Goal: Task Accomplishment & Management: Complete application form

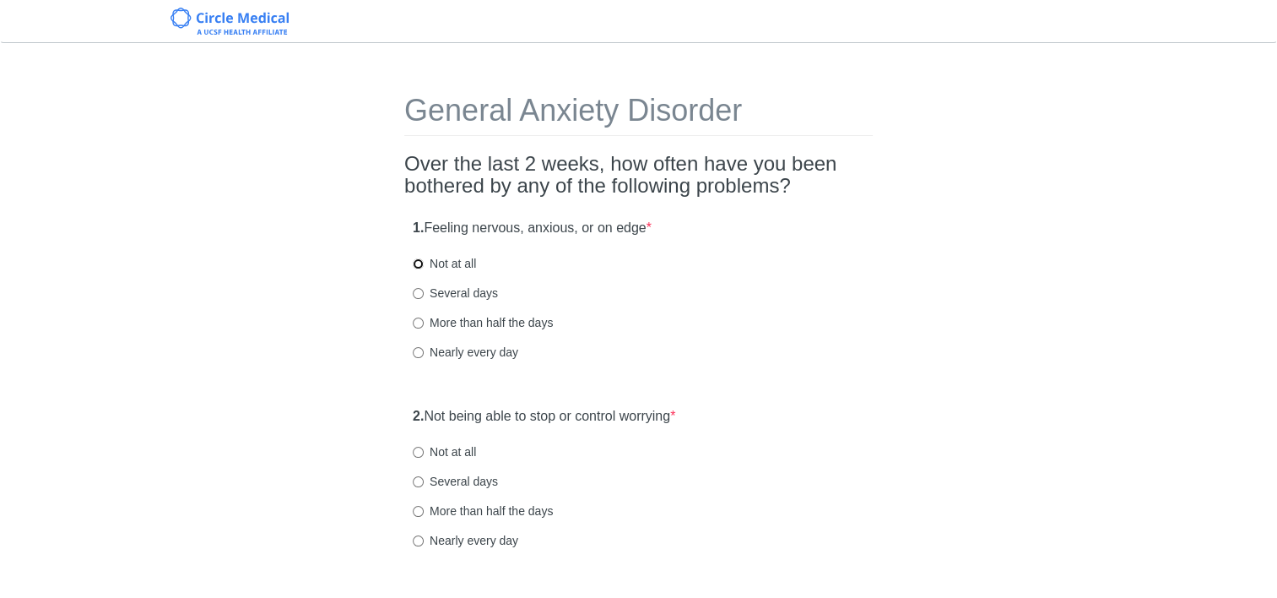
click at [413, 266] on input "Not at all" at bounding box center [418, 263] width 11 height 11
radio input "true"
click at [416, 450] on input "Not at all" at bounding box center [418, 452] width 11 height 11
radio input "true"
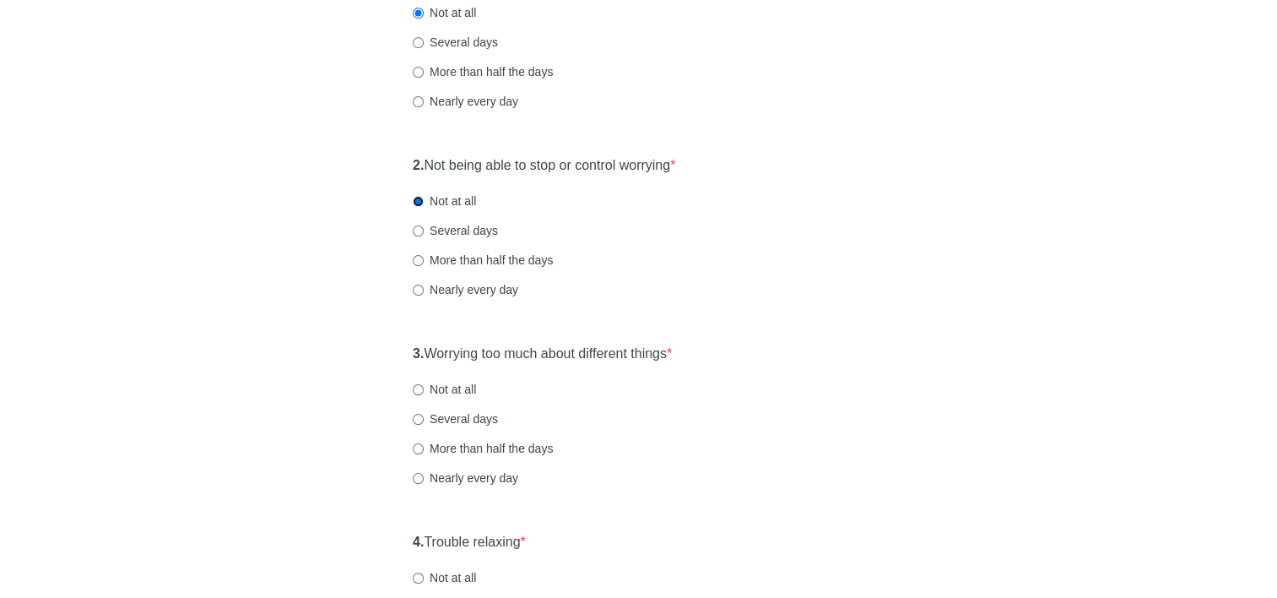
scroll to position [253, 0]
click at [418, 384] on input "Not at all" at bounding box center [418, 387] width 11 height 11
radio input "true"
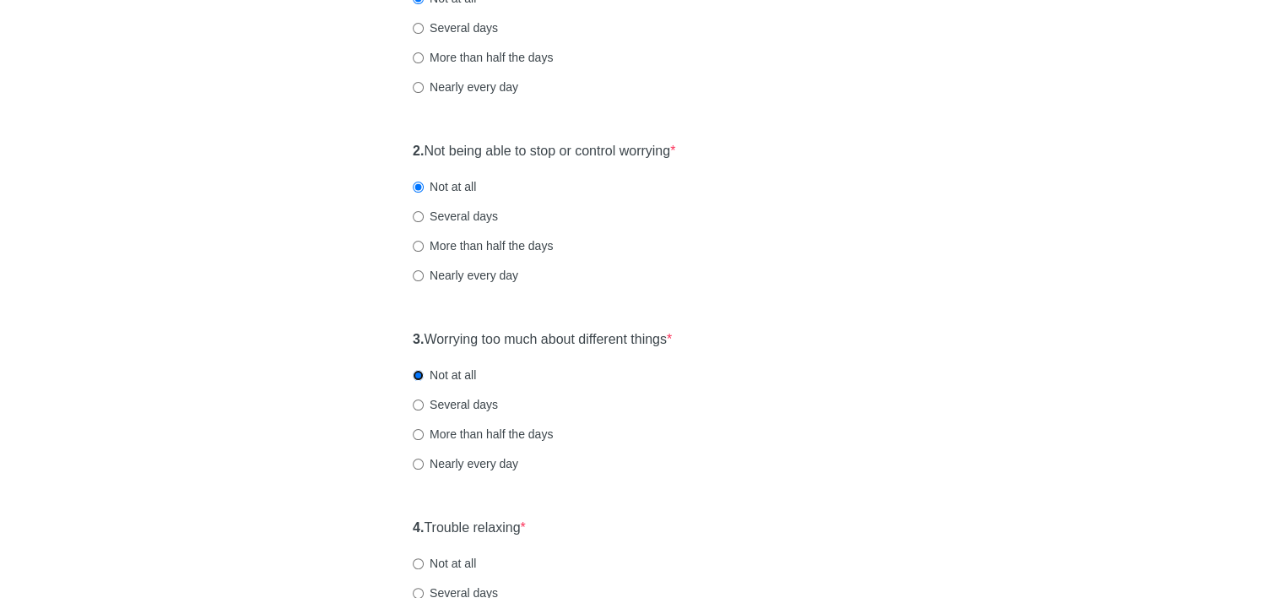
scroll to position [422, 0]
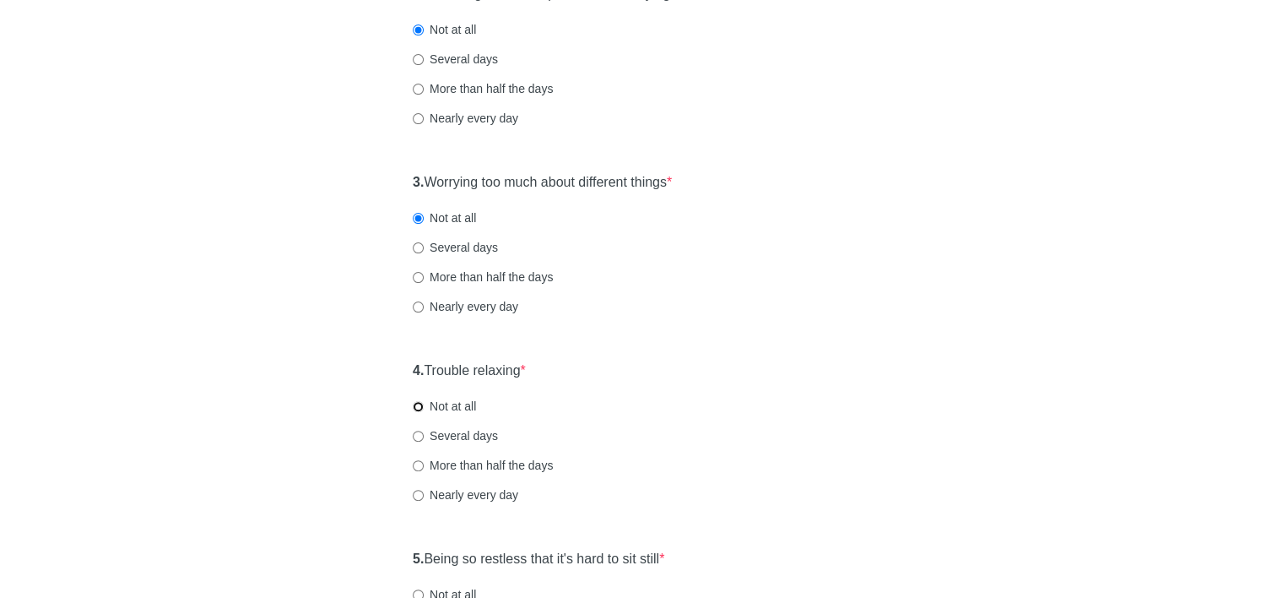
click at [420, 406] on input "Not at all" at bounding box center [418, 406] width 11 height 11
radio input "true"
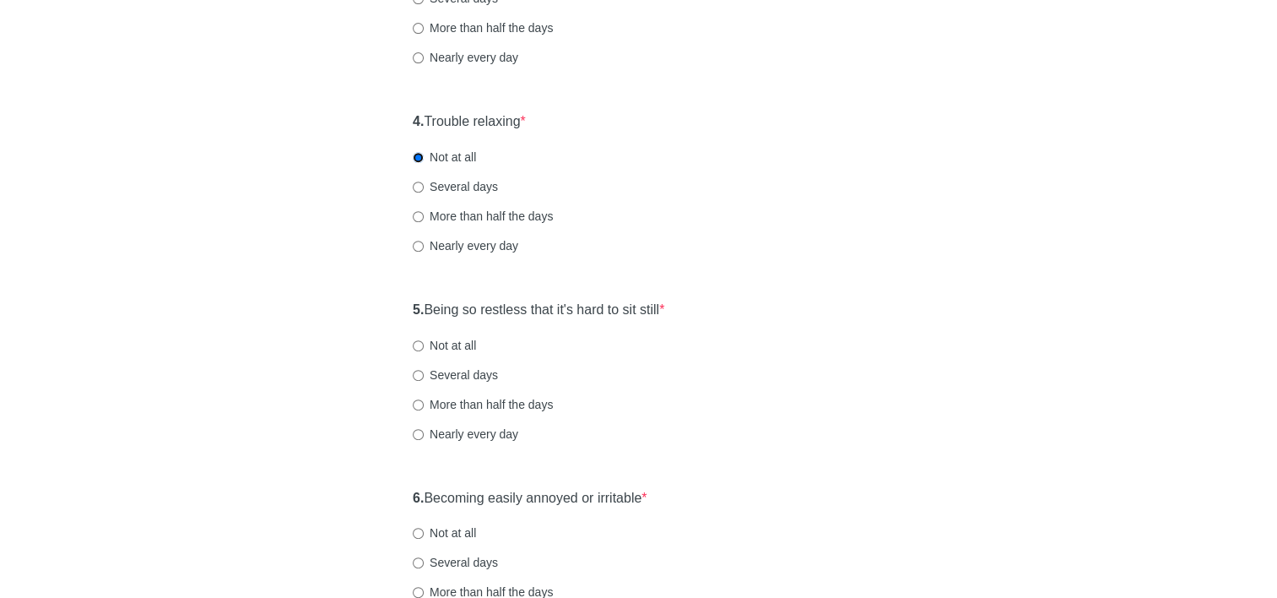
scroll to position [675, 0]
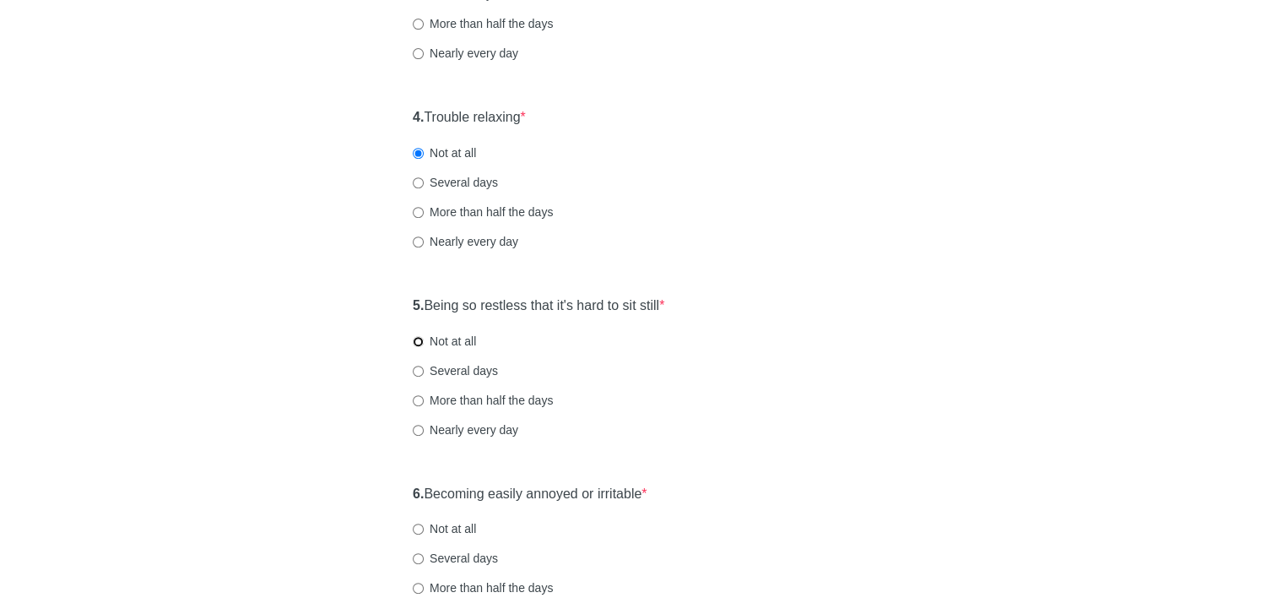
click at [416, 343] on input "Not at all" at bounding box center [418, 341] width 11 height 11
radio input "true"
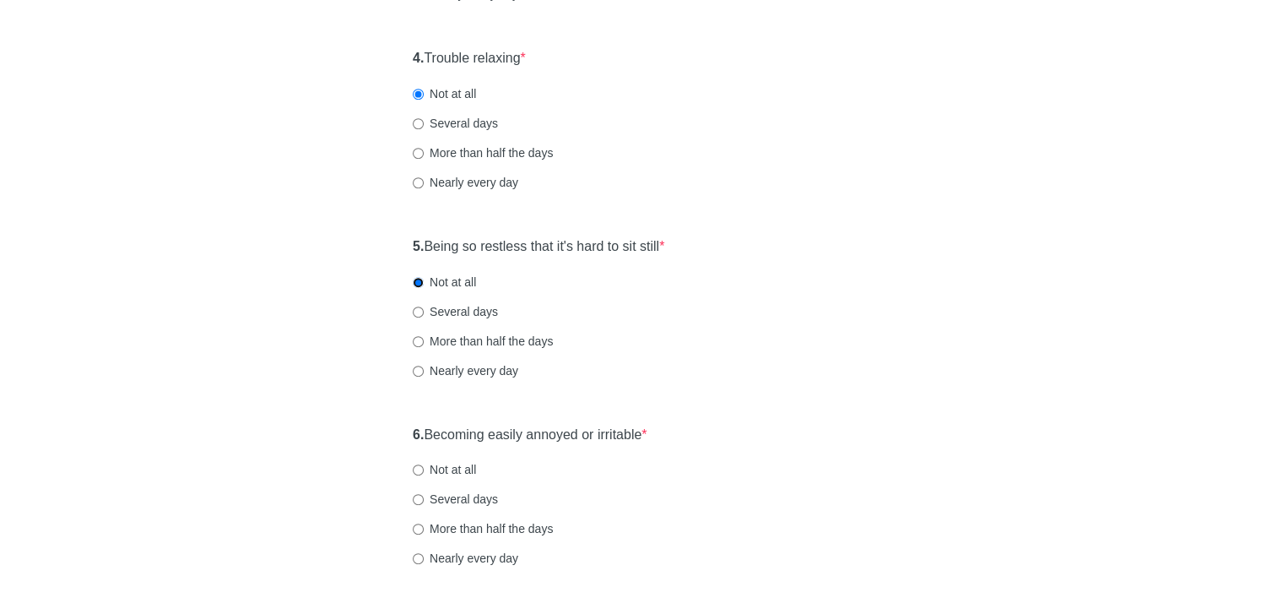
scroll to position [760, 0]
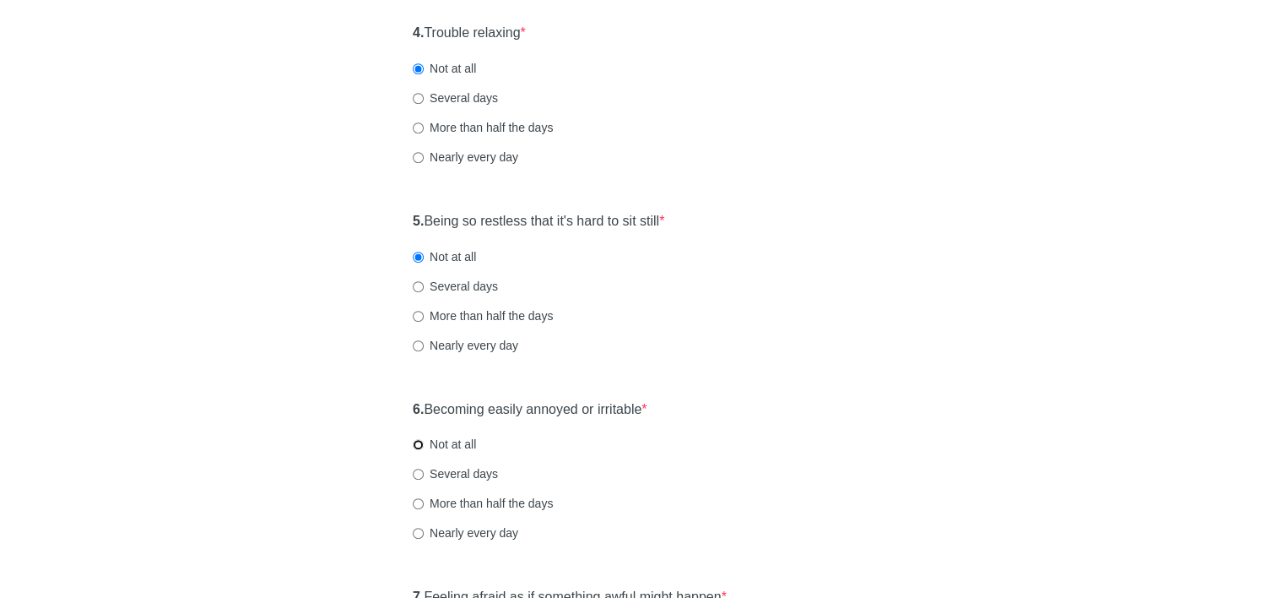
click at [413, 446] on input "Not at all" at bounding box center [418, 444] width 11 height 11
radio input "true"
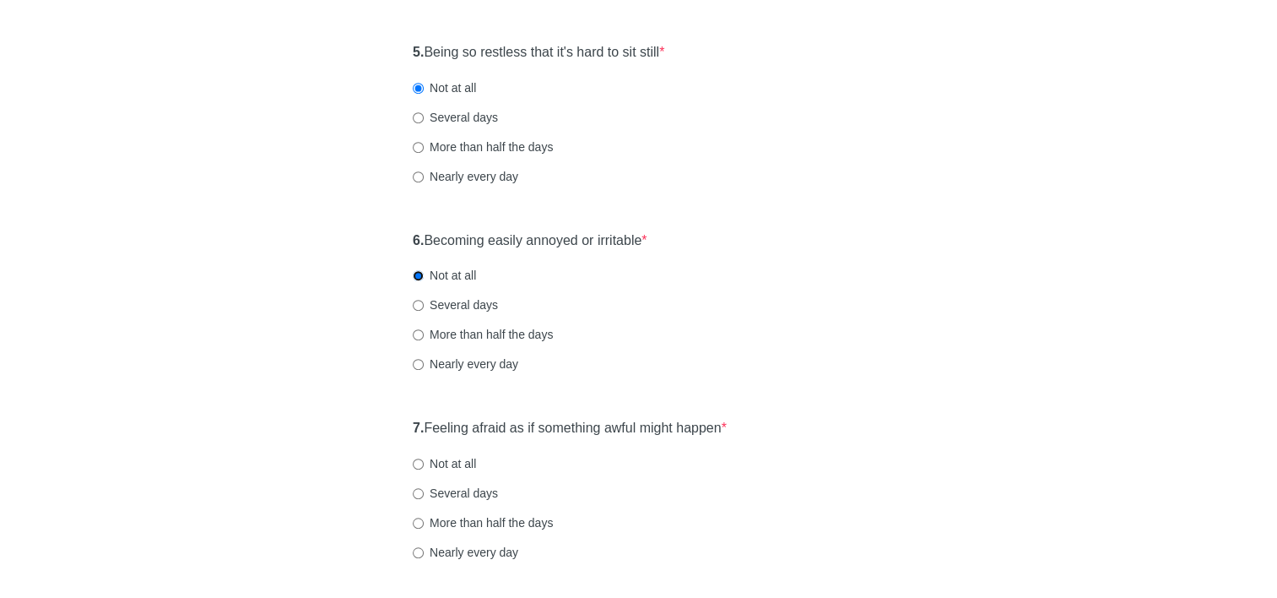
scroll to position [1013, 0]
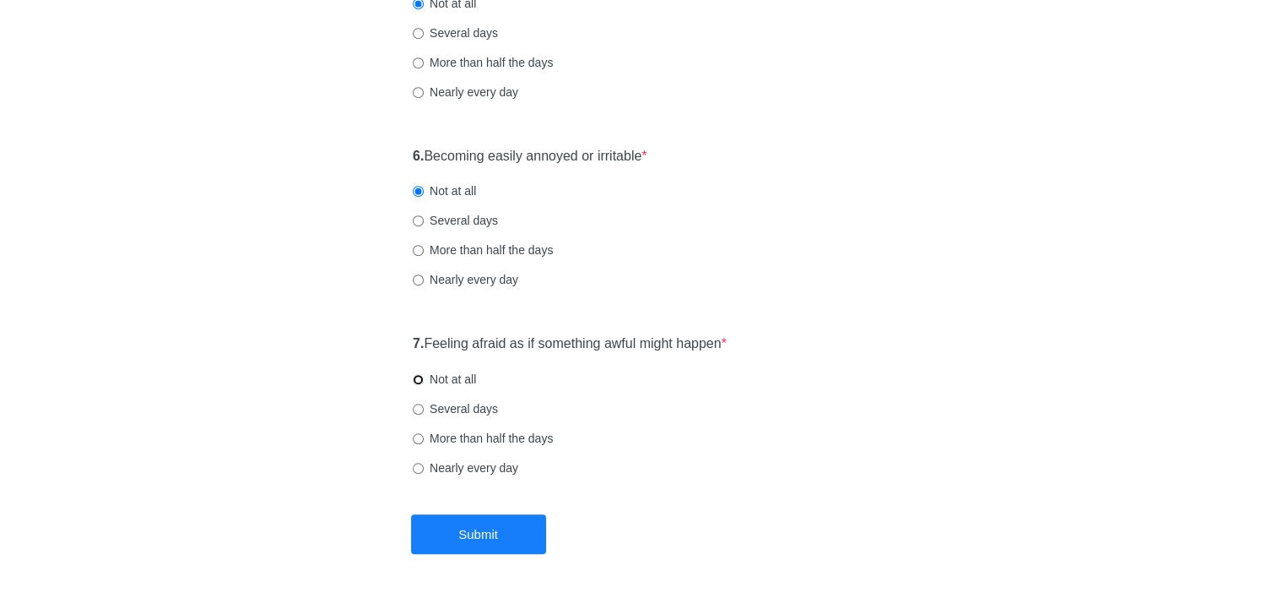
click at [416, 381] on input "Not at all" at bounding box center [418, 379] width 11 height 11
radio input "true"
click at [462, 537] on button "Submit" at bounding box center [478, 534] width 135 height 40
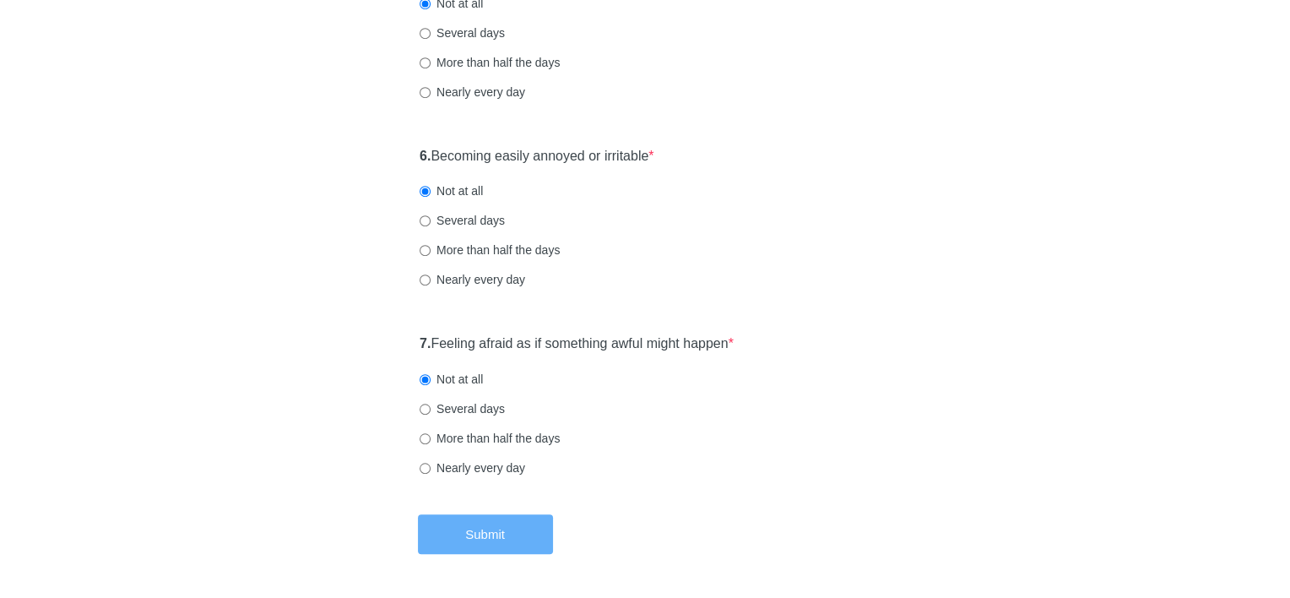
scroll to position [0, 0]
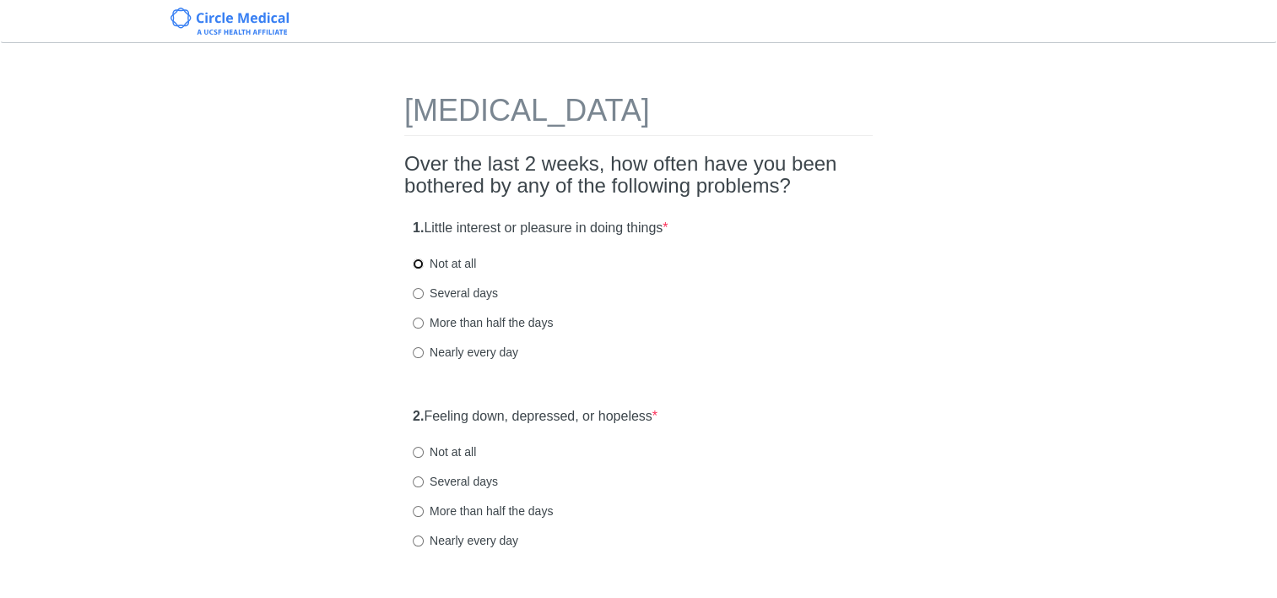
click at [419, 266] on input "Not at all" at bounding box center [418, 263] width 11 height 11
radio input "true"
click at [413, 452] on input "Not at all" at bounding box center [418, 452] width 11 height 11
radio input "true"
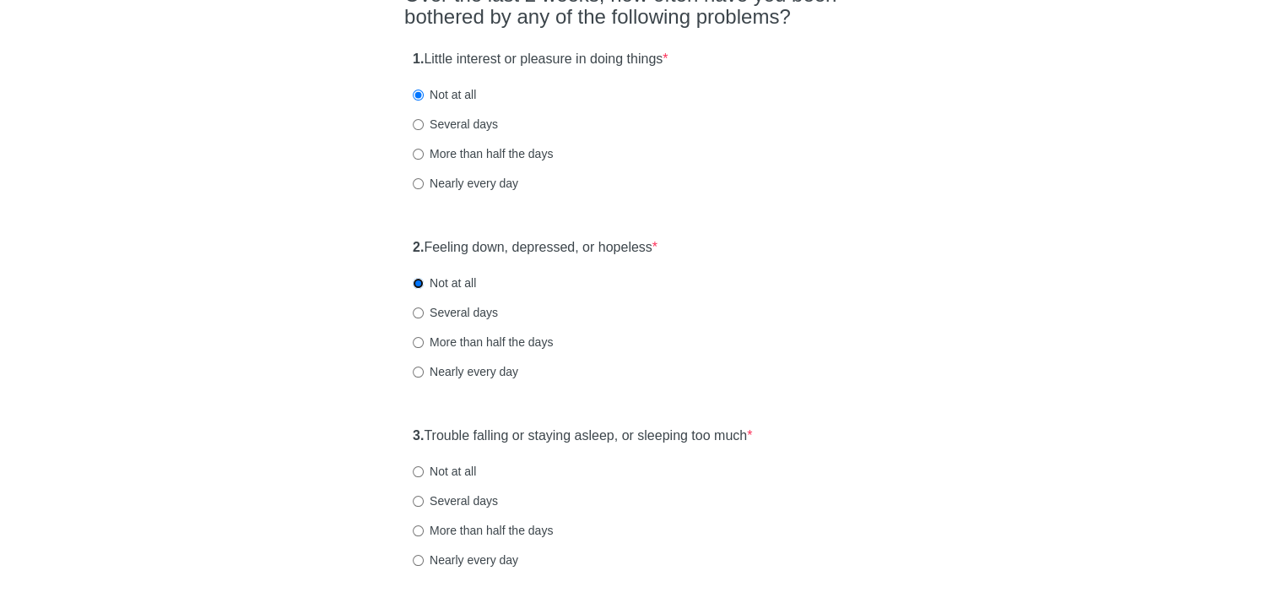
scroll to position [253, 0]
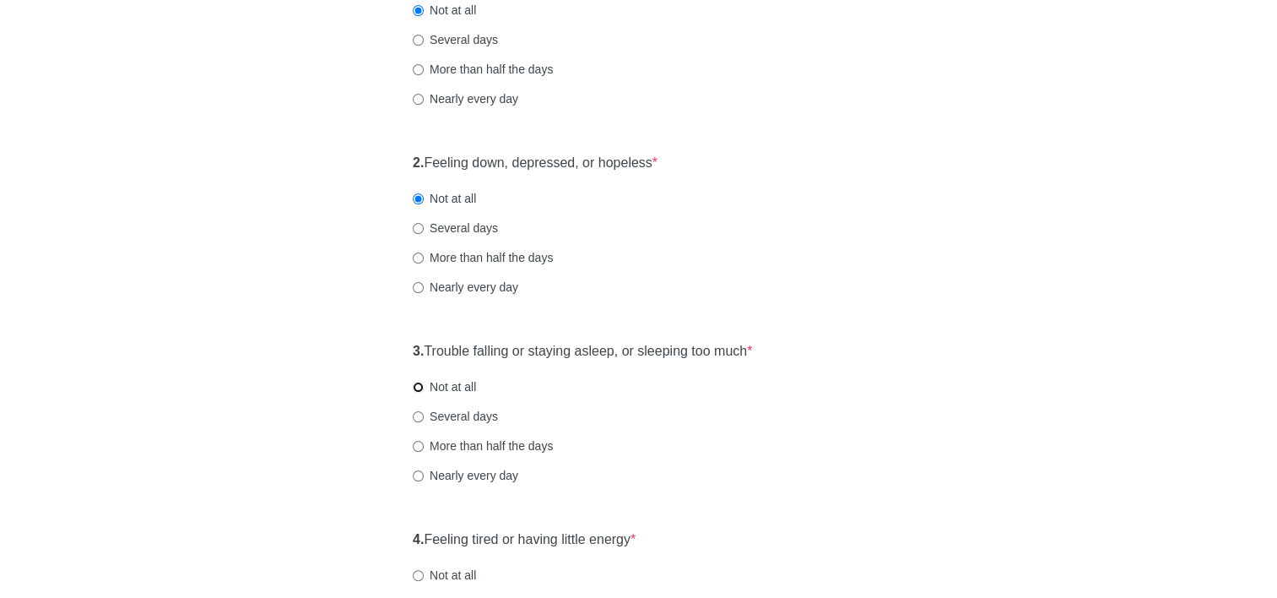
click at [415, 386] on input "Not at all" at bounding box center [418, 387] width 11 height 11
radio input "true"
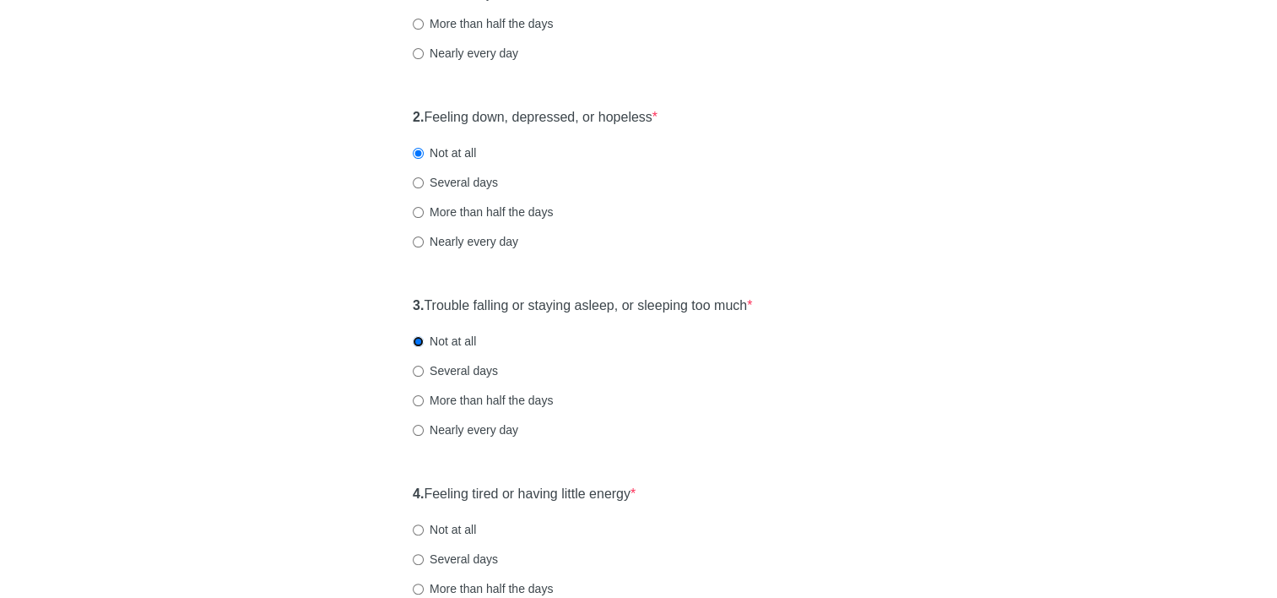
scroll to position [338, 0]
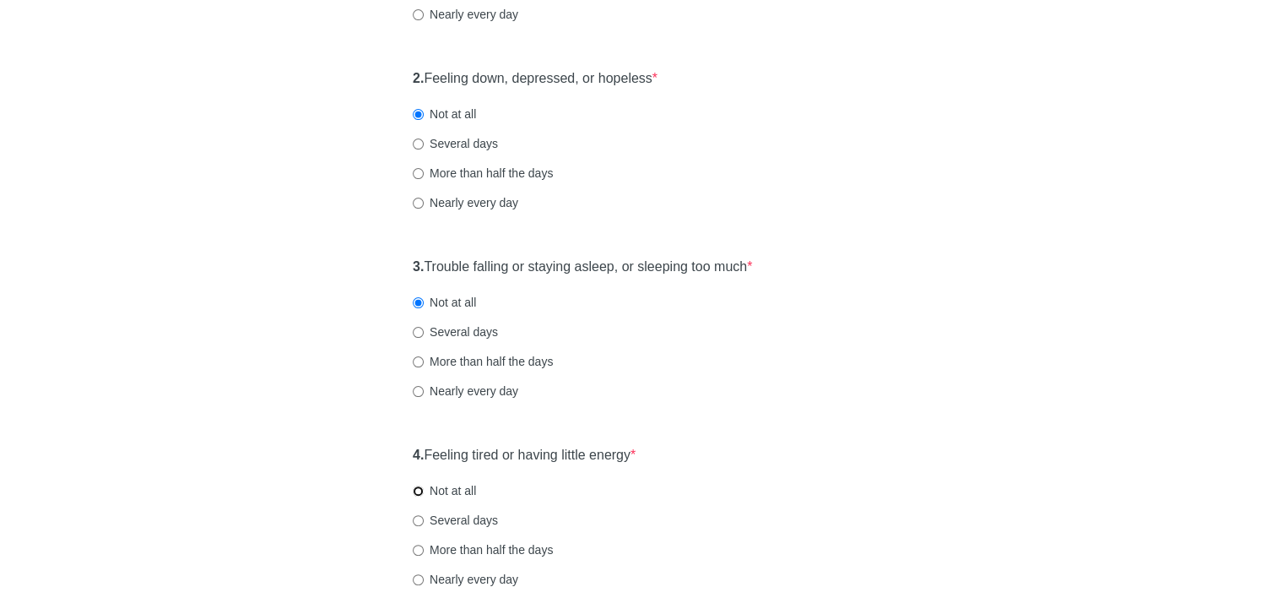
click at [420, 493] on input "Not at all" at bounding box center [418, 490] width 11 height 11
radio input "true"
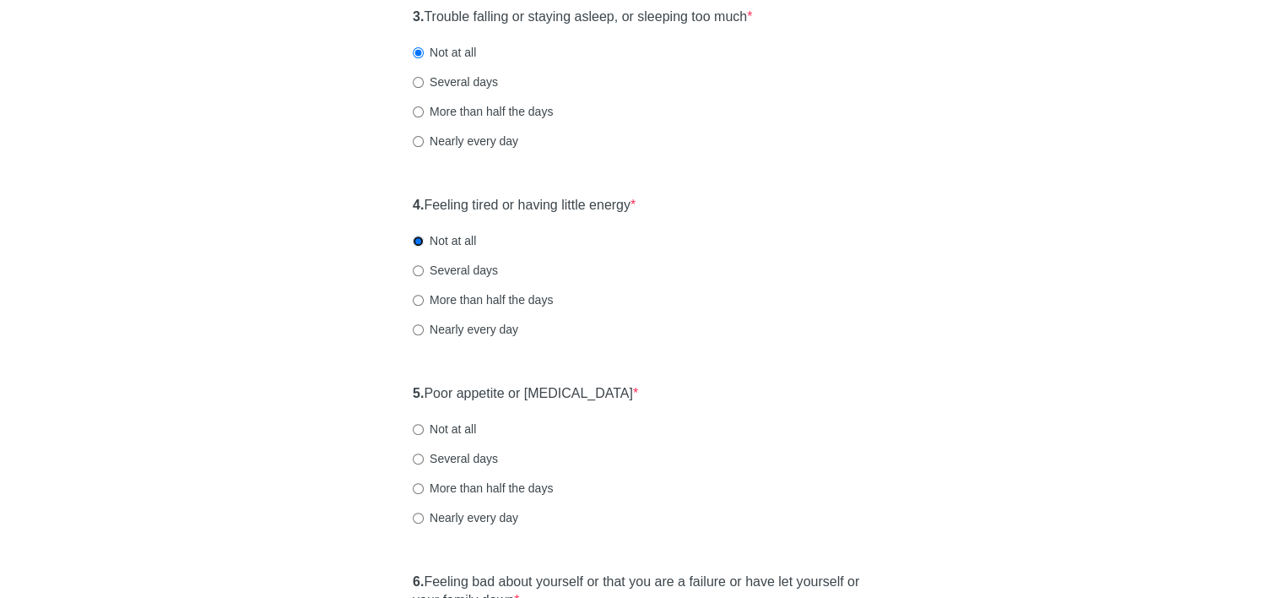
scroll to position [591, 0]
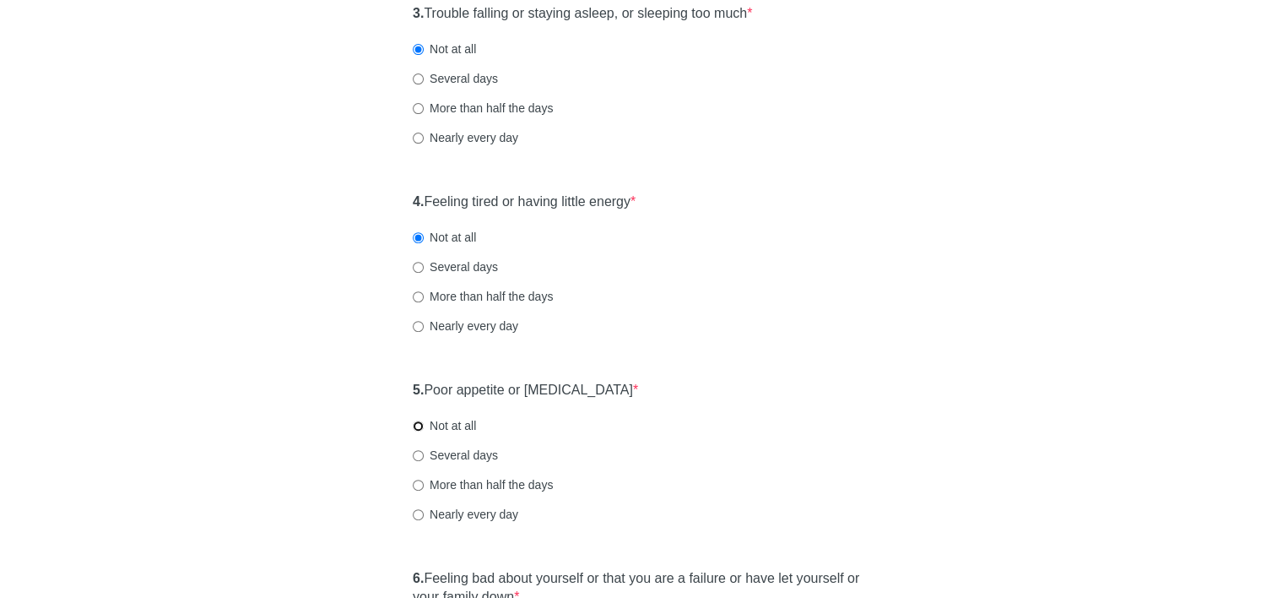
click at [415, 426] on input "Not at all" at bounding box center [418, 425] width 11 height 11
radio input "true"
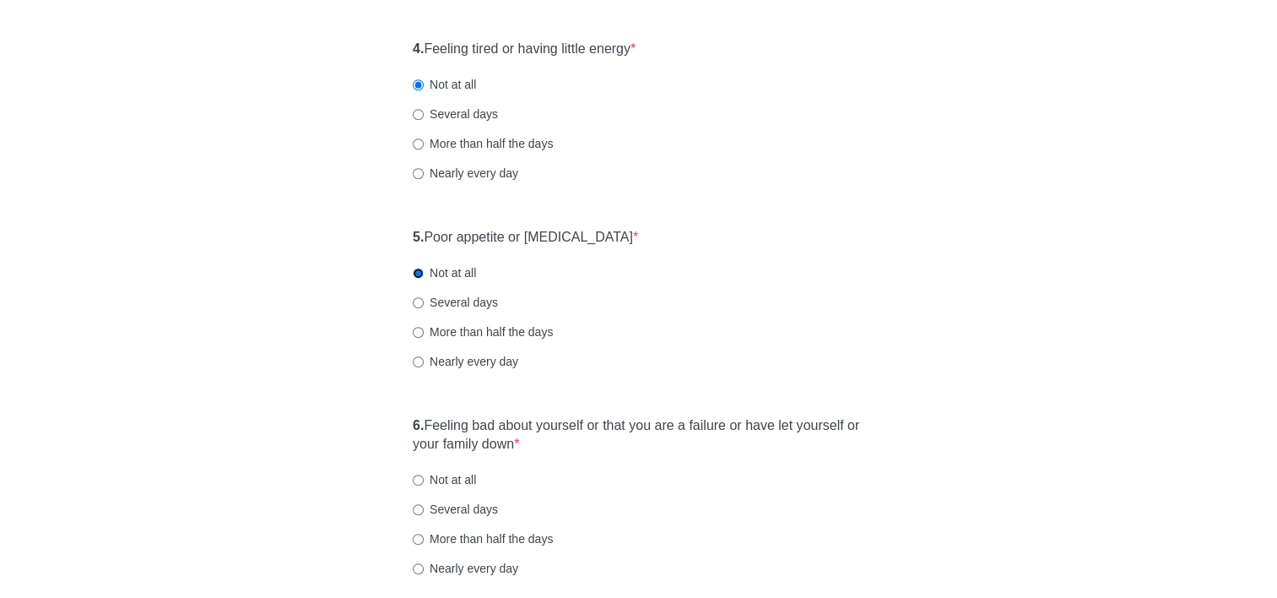
scroll to position [760, 0]
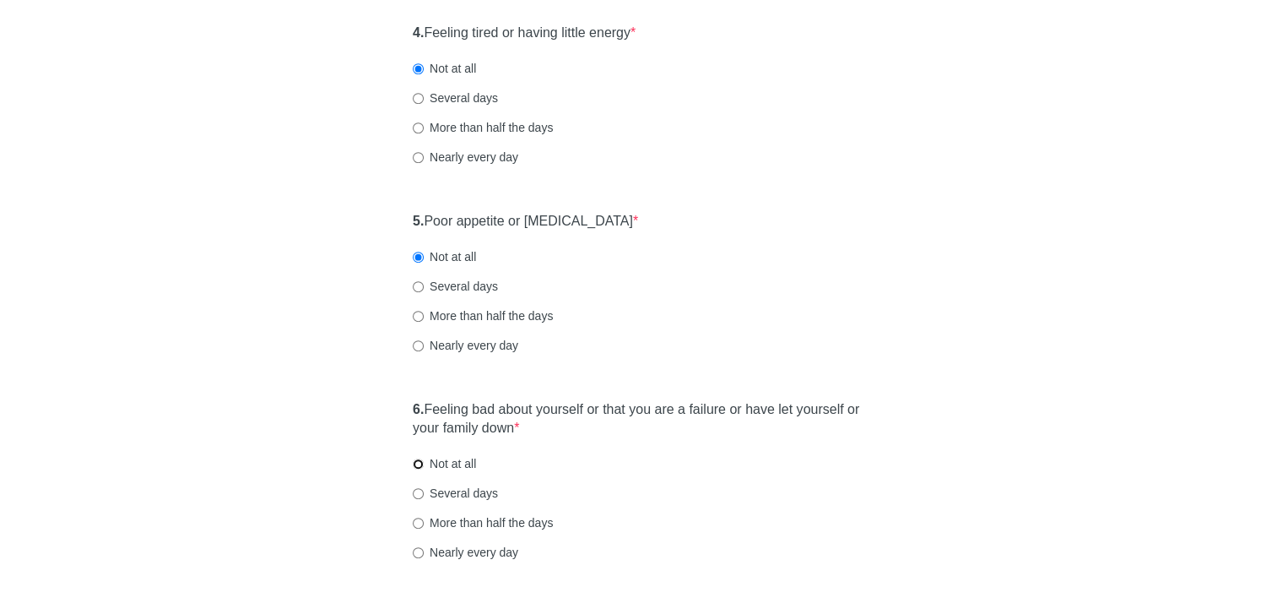
click at [419, 465] on input "Not at all" at bounding box center [418, 463] width 11 height 11
radio input "true"
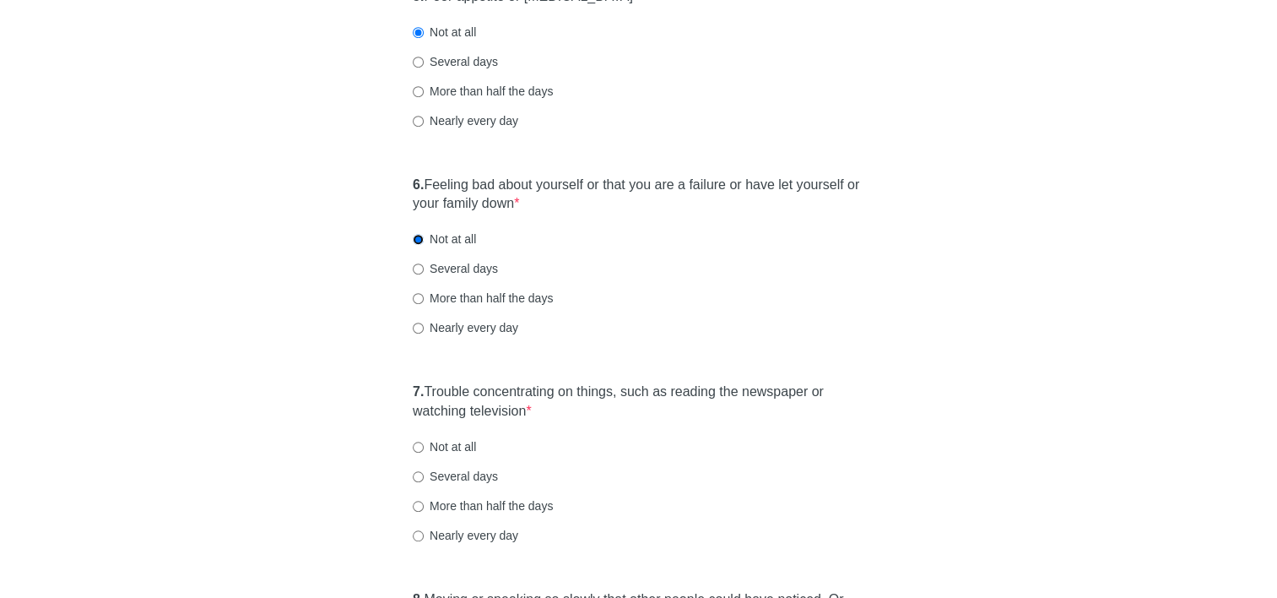
scroll to position [1013, 0]
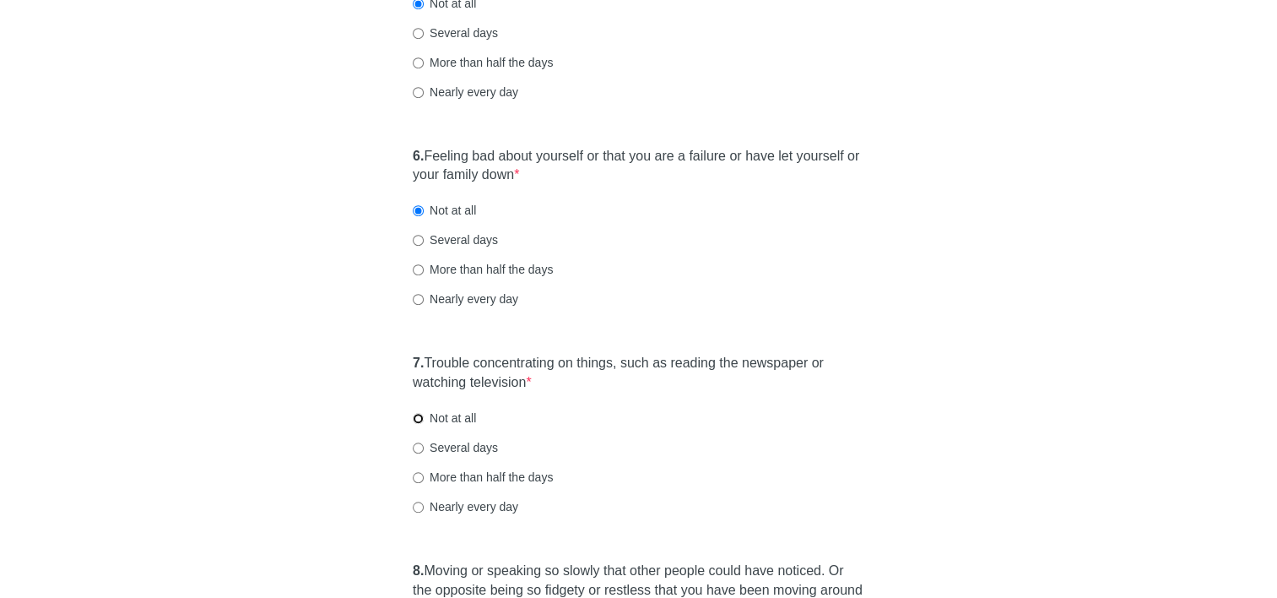
click at [420, 415] on input "Not at all" at bounding box center [418, 418] width 11 height 11
radio input "true"
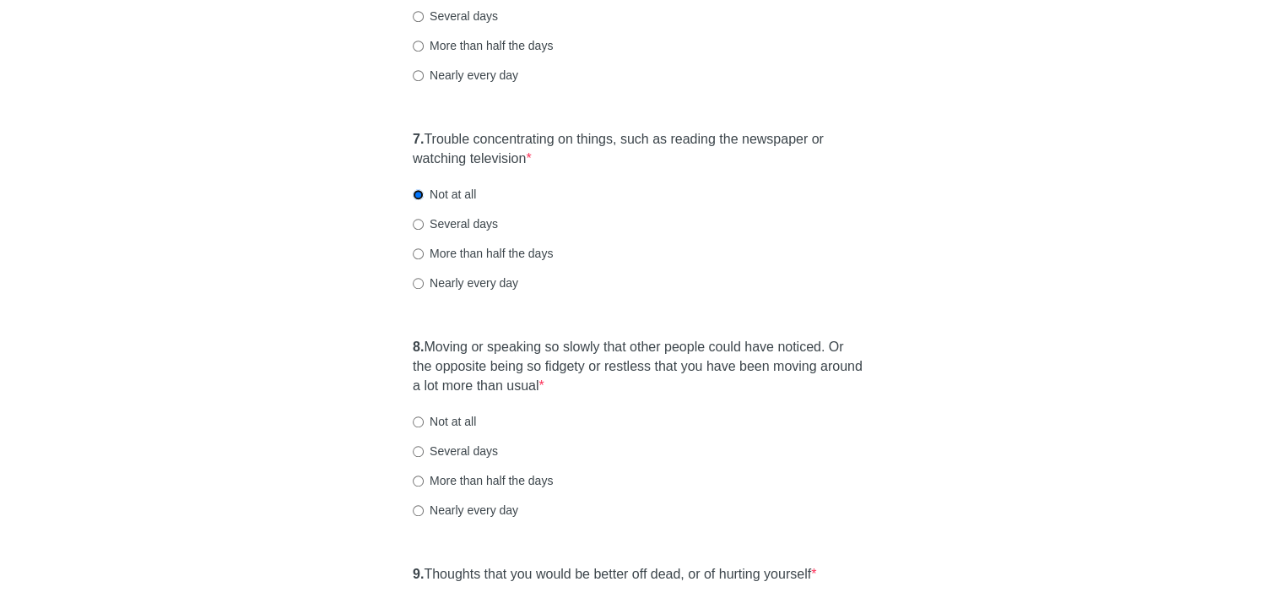
scroll to position [1266, 0]
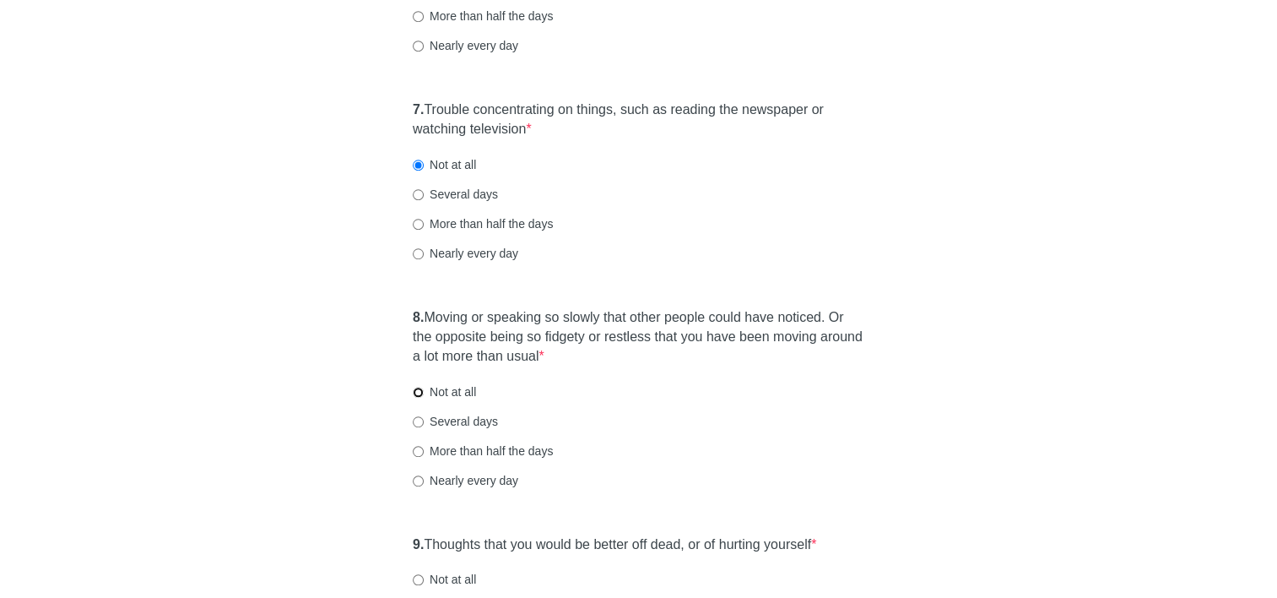
click at [419, 388] on input "Not at all" at bounding box center [418, 392] width 11 height 11
radio input "true"
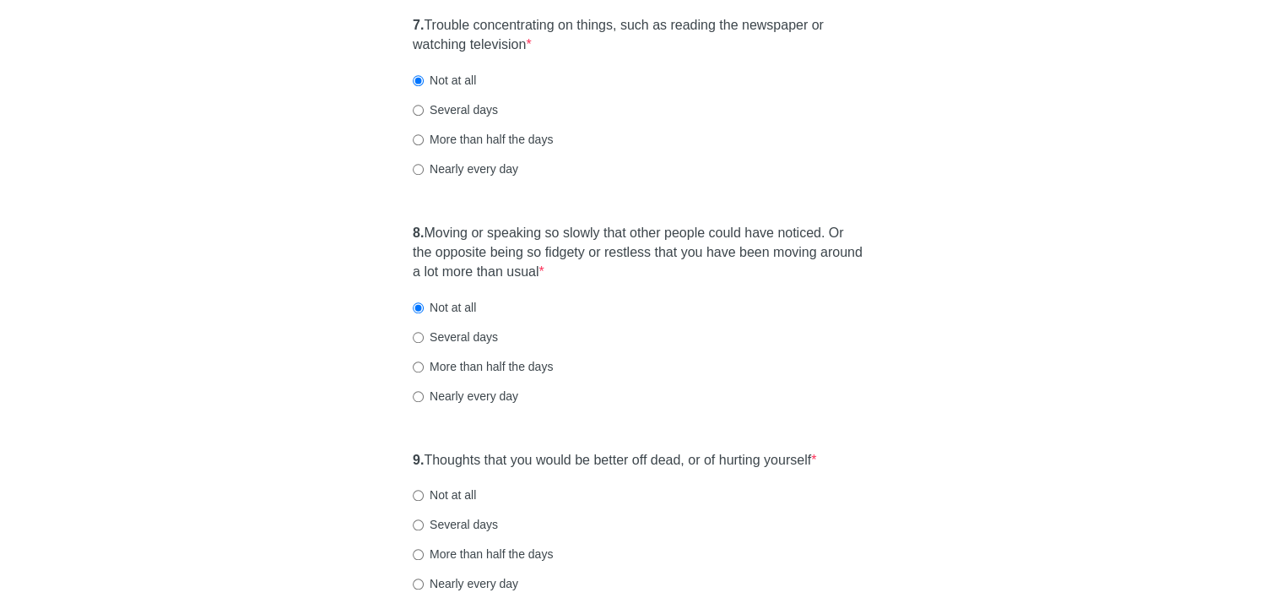
click at [412, 494] on div "9. Thoughts that you would be better off dead, or of hurting yourself * Not at …" at bounding box center [638, 530] width 469 height 176
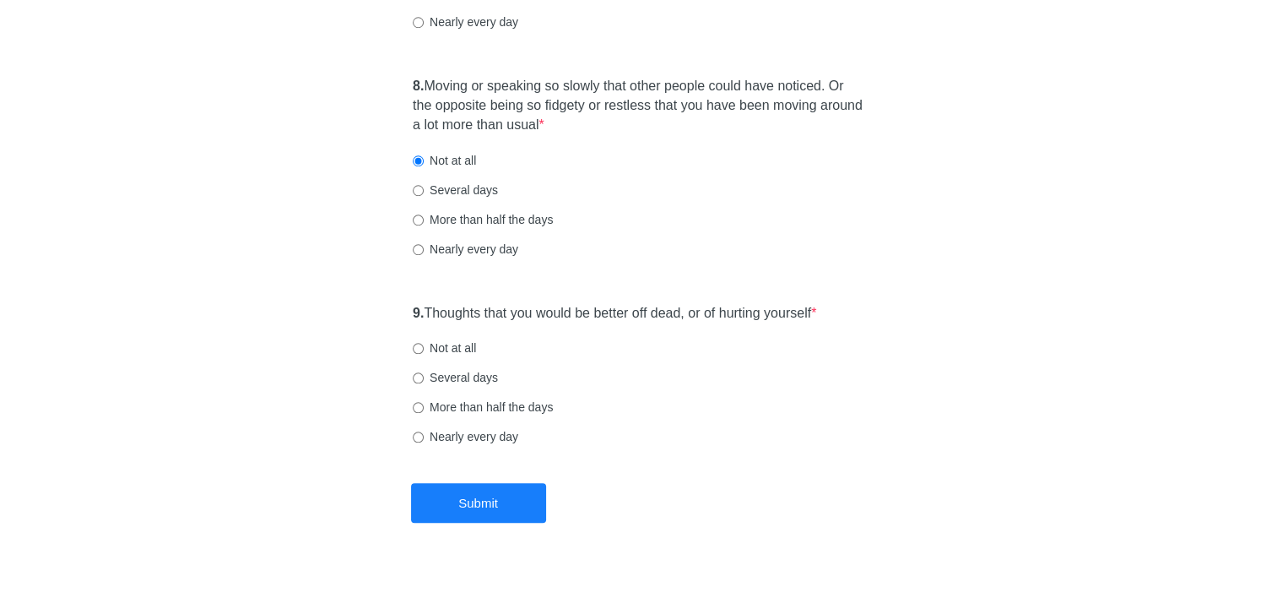
scroll to position [1524, 0]
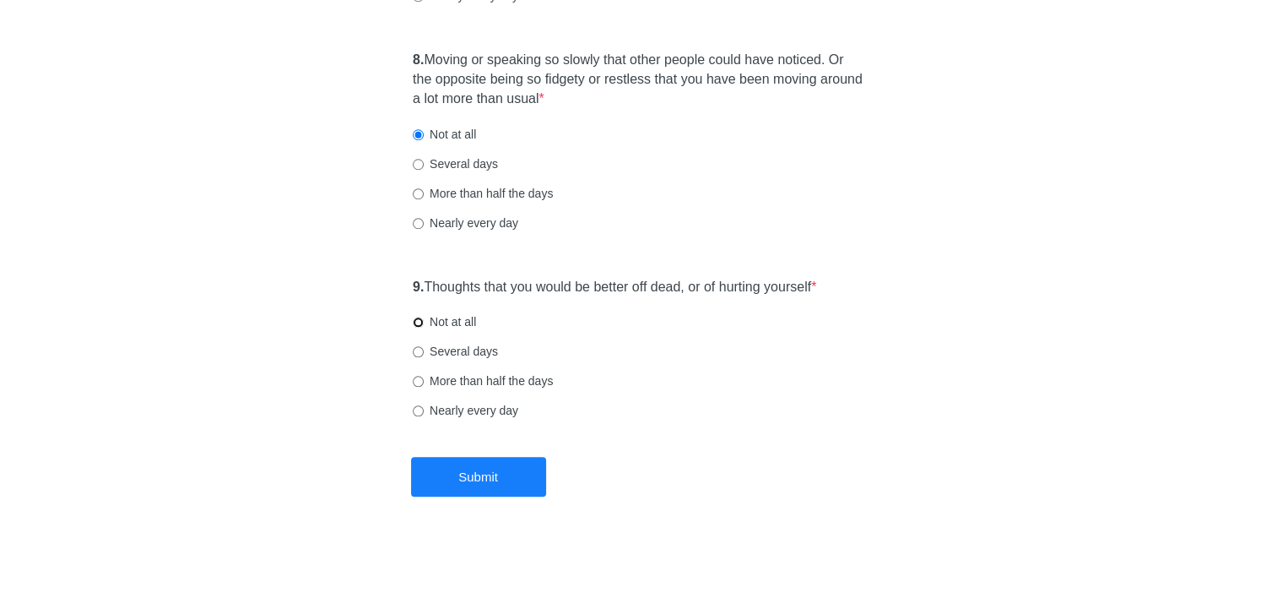
click at [415, 323] on input "Not at all" at bounding box center [418, 322] width 11 height 11
radio input "true"
click at [426, 469] on button "Submit" at bounding box center [478, 477] width 135 height 40
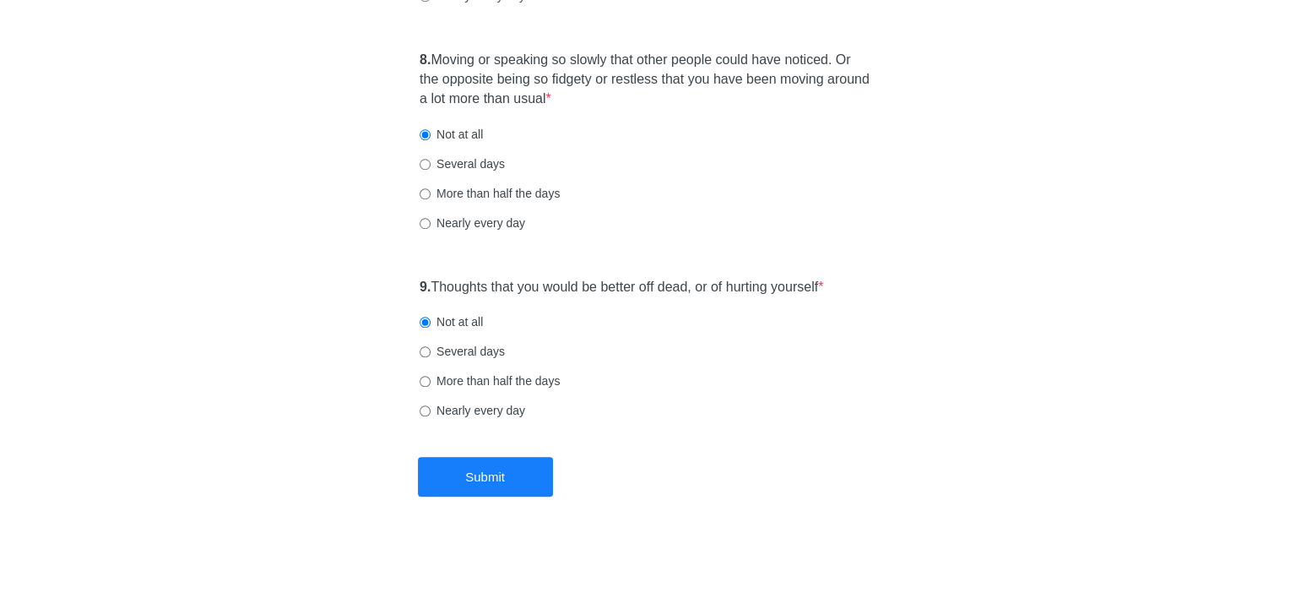
scroll to position [0, 0]
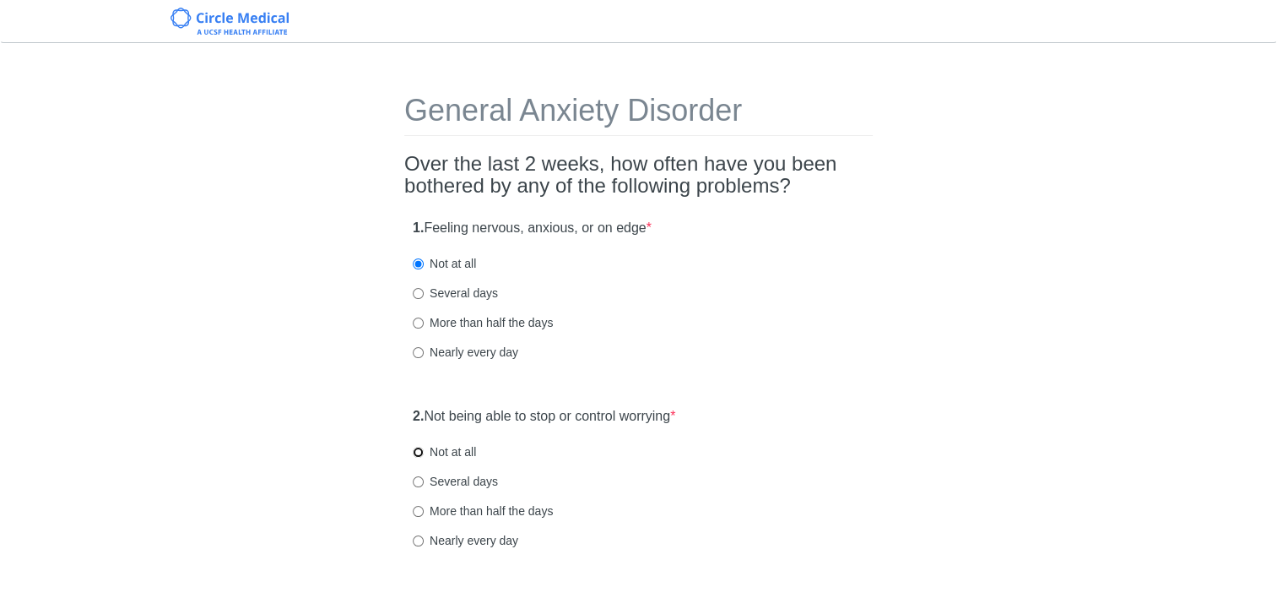
click at [420, 447] on input "Not at all" at bounding box center [418, 452] width 11 height 11
radio input "true"
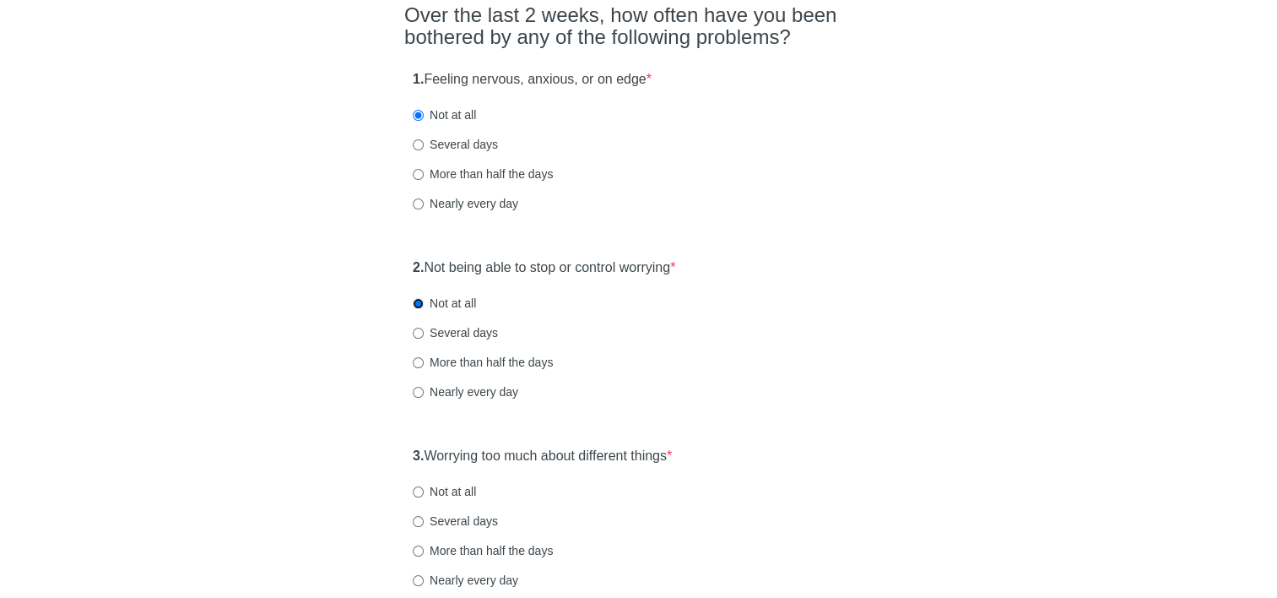
scroll to position [253, 0]
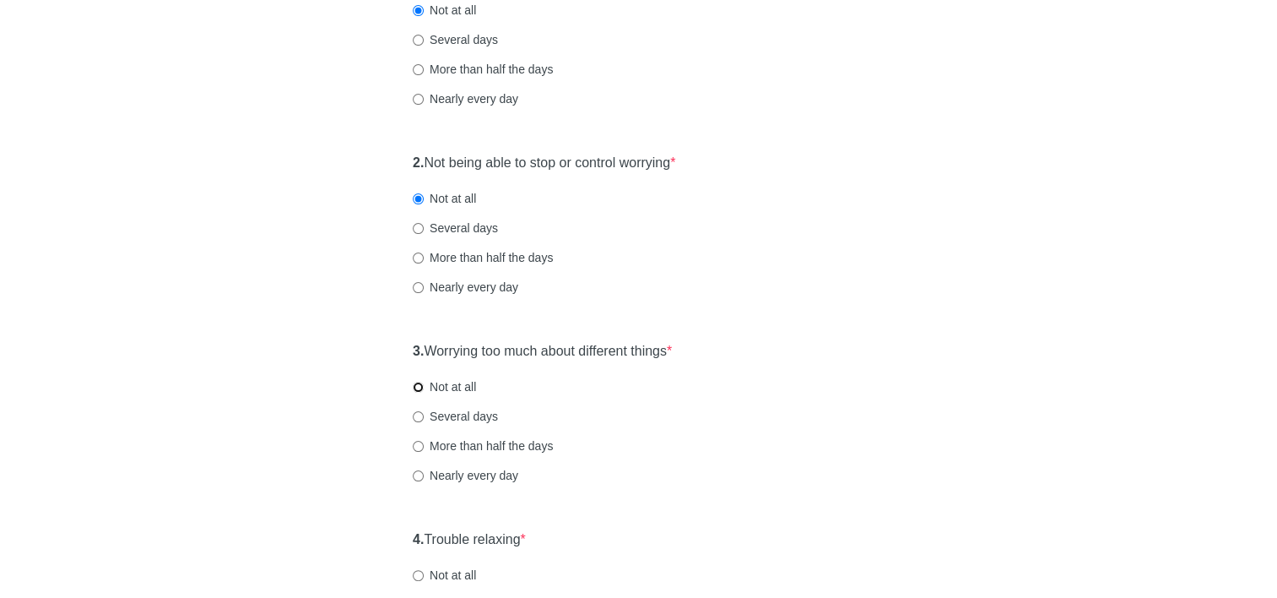
click at [419, 385] on input "Not at all" at bounding box center [418, 387] width 11 height 11
radio input "true"
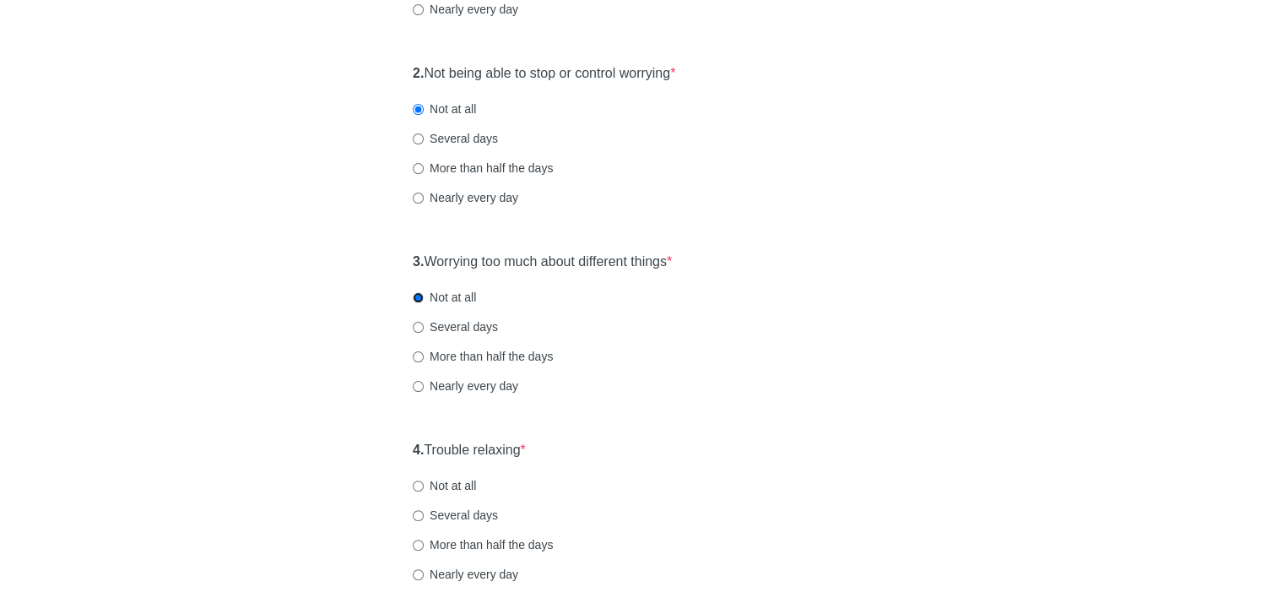
scroll to position [422, 0]
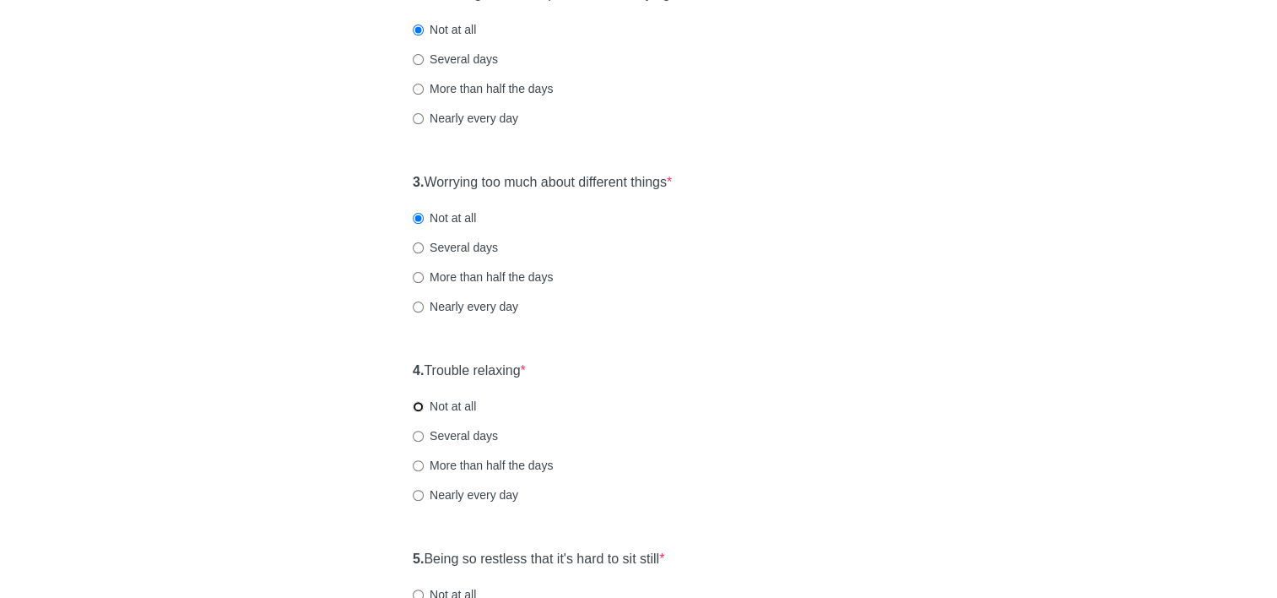
click at [415, 410] on input "Not at all" at bounding box center [418, 406] width 11 height 11
radio input "true"
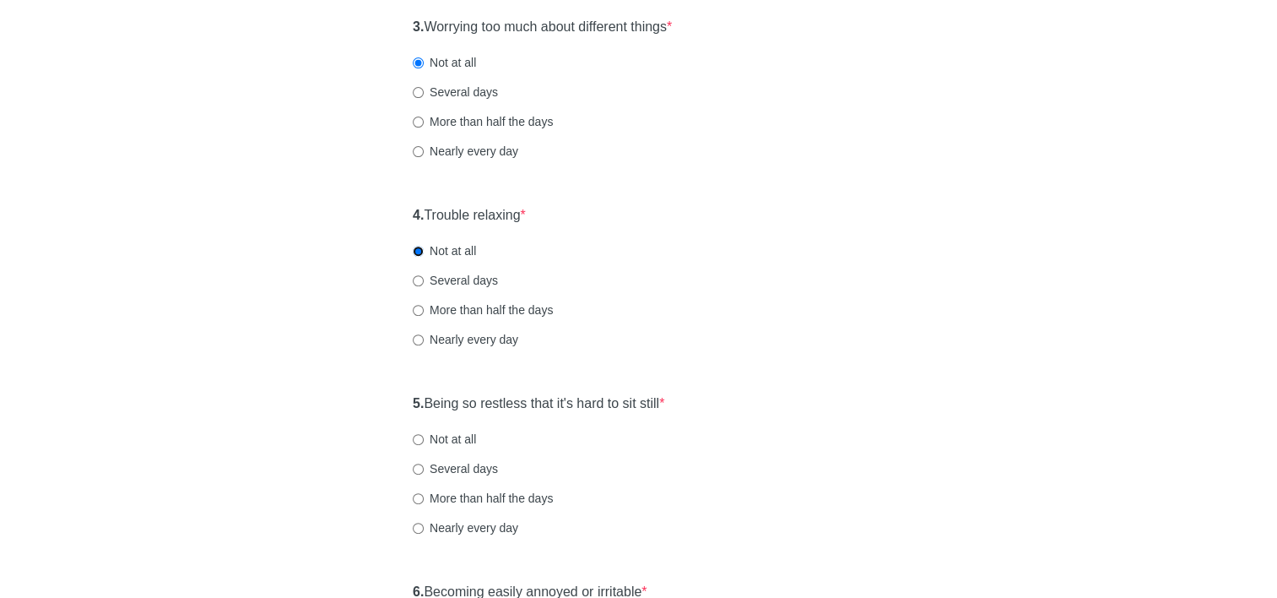
scroll to position [760, 0]
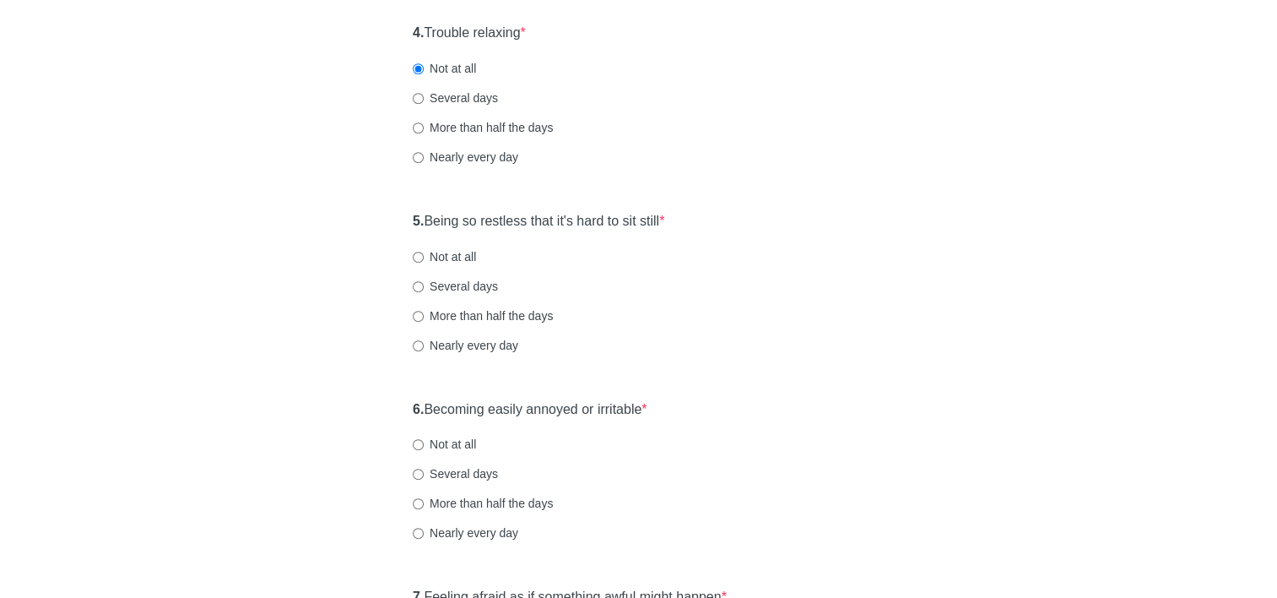
click at [424, 258] on label "Not at all" at bounding box center [444, 256] width 63 height 17
click at [424, 258] on input "Not at all" at bounding box center [418, 257] width 11 height 11
radio input "true"
click at [420, 446] on input "Not at all" at bounding box center [418, 444] width 11 height 11
radio input "true"
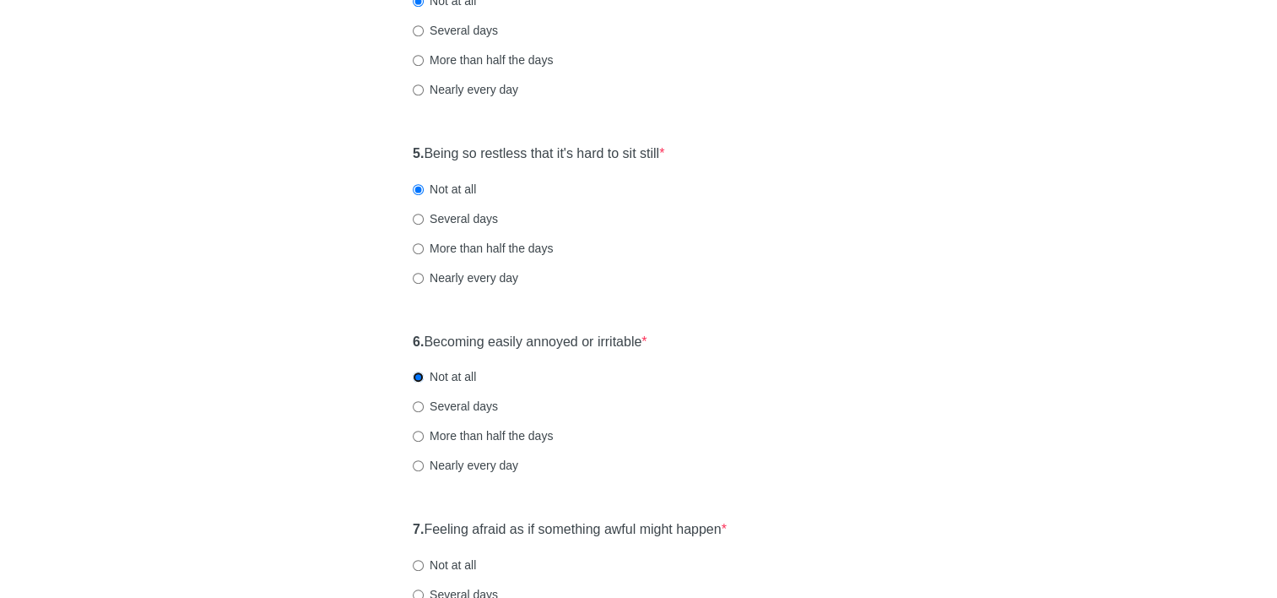
scroll to position [1013, 0]
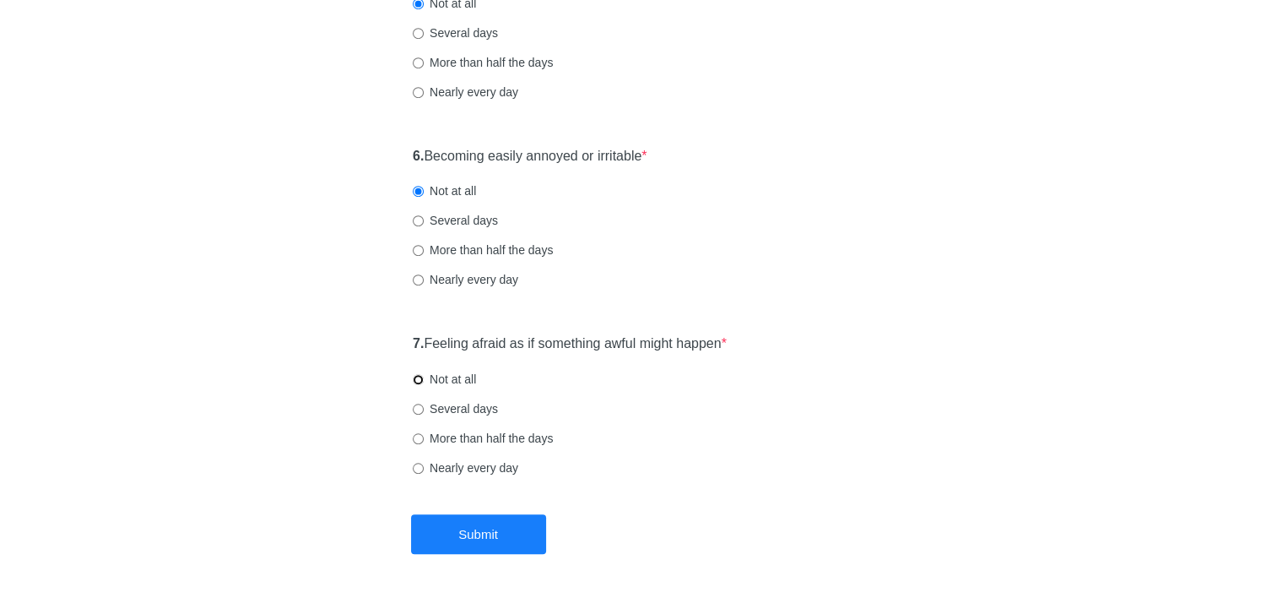
click at [418, 378] on input "Not at all" at bounding box center [418, 379] width 11 height 11
radio input "true"
click at [454, 533] on button "Submit" at bounding box center [478, 534] width 135 height 40
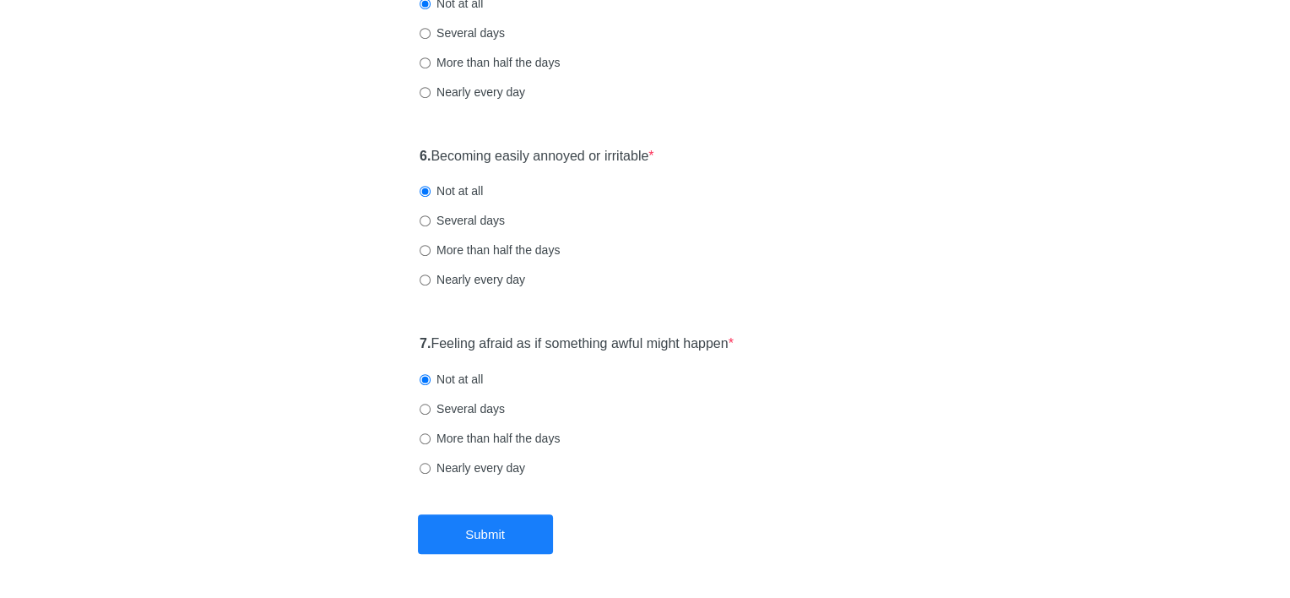
scroll to position [0, 0]
